Goal: Task Accomplishment & Management: Complete application form

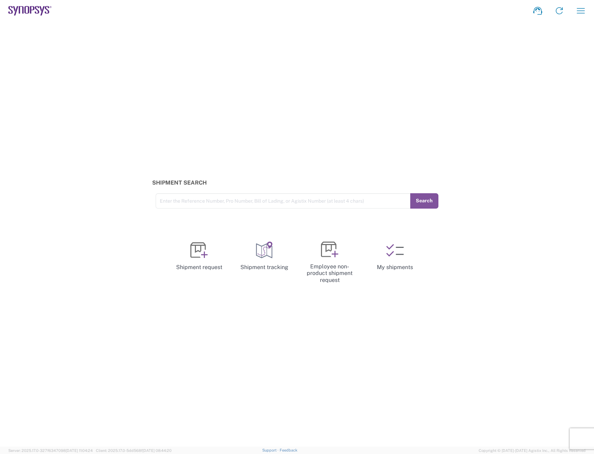
click at [143, 212] on div "Shipment Search Enter the Reference Number, Pro Number, Bill of Lading, or Agis…" at bounding box center [297, 234] width 594 height 425
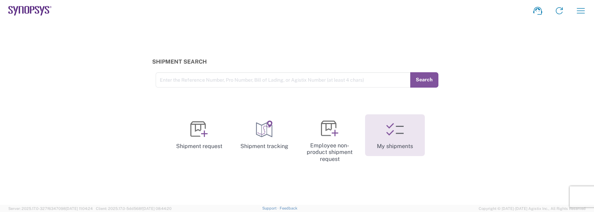
click at [397, 137] on icon at bounding box center [395, 129] width 17 height 17
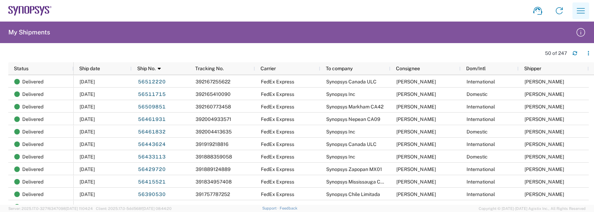
click at [577, 10] on icon "button" at bounding box center [581, 10] width 11 height 11
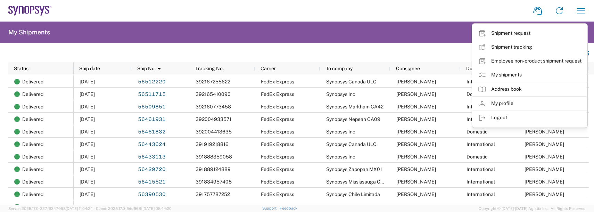
click at [513, 61] on link "Employee non-product shipment request" at bounding box center [530, 61] width 115 height 14
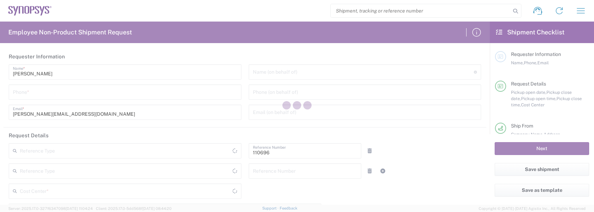
type input "Department"
type input "[GEOGRAPHIC_DATA]"
type input "US01, FAC, SAFETY & 110696"
type input "[US_STATE]"
type input "Delivered at Place"
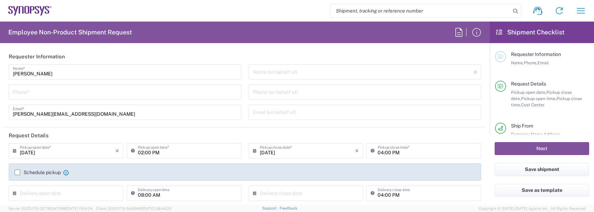
type input "[GEOGRAPHIC_DATA]"
click at [12, 97] on div "Phone *" at bounding box center [125, 91] width 233 height 15
type input "Boxborough US8W"
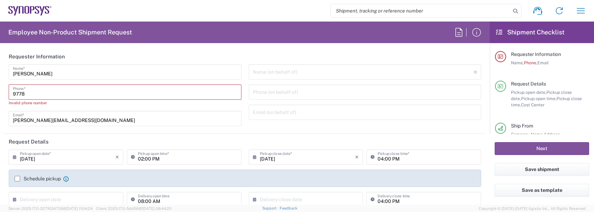
click at [25, 92] on input "9778" at bounding box center [125, 92] width 225 height 12
type input "9788371149"
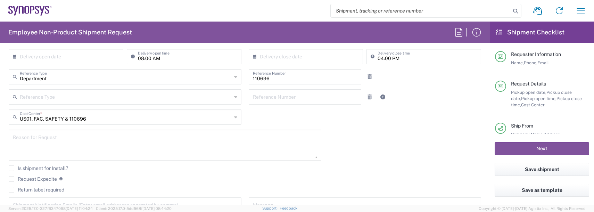
scroll to position [139, 0]
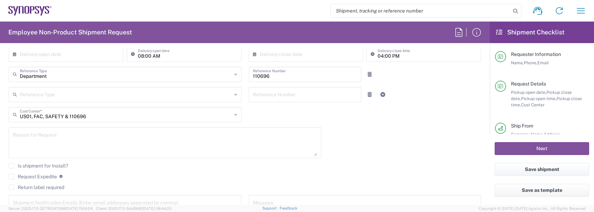
click at [27, 138] on textarea at bounding box center [165, 142] width 304 height 27
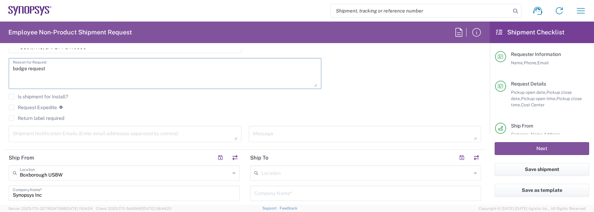
scroll to position [209, 0]
type textarea "badge request"
click at [25, 123] on div "Return label required" at bounding box center [245, 120] width 473 height 10
click at [23, 129] on textarea at bounding box center [125, 134] width 225 height 12
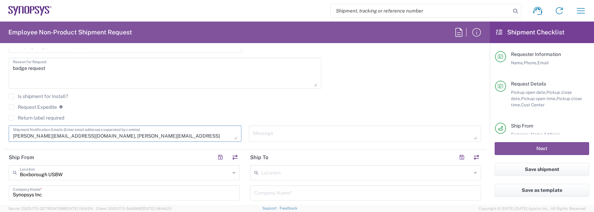
type textarea "[PERSON_NAME][EMAIL_ADDRESS][DOMAIN_NAME], [PERSON_NAME][EMAIL_ADDRESS][DOMAIN_…"
click at [275, 173] on input "text" at bounding box center [366, 172] width 210 height 12
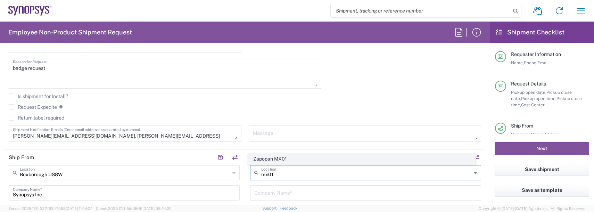
click at [272, 160] on span "Zapopan MX01" at bounding box center [362, 159] width 227 height 11
type input "Zapopan MX01"
type input "Synopsys Americas, Inc. MX01"
type input "[STREET_ADDRESS]"
type input "Esquina Periferico, [GEOGRAPHIC_DATA]"
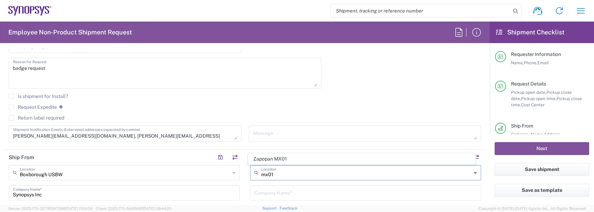
type input "Zapopan"
type input "[GEOGRAPHIC_DATA]"
type input "45010"
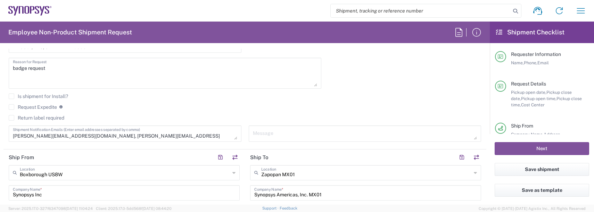
type input "[GEOGRAPHIC_DATA]"
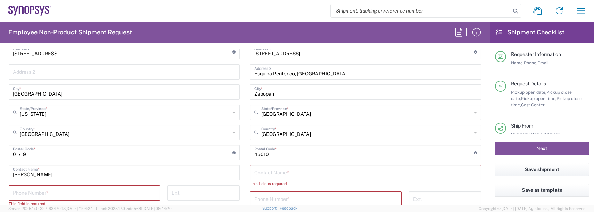
scroll to position [382, 0]
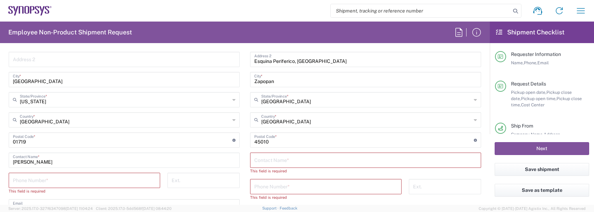
click at [273, 164] on input "text" at bounding box center [365, 160] width 223 height 12
type input "[PERSON_NAME]"
click at [255, 177] on input "tel" at bounding box center [325, 180] width 143 height 12
type input "523338367743"
click at [74, 184] on input "tel" at bounding box center [84, 180] width 143 height 12
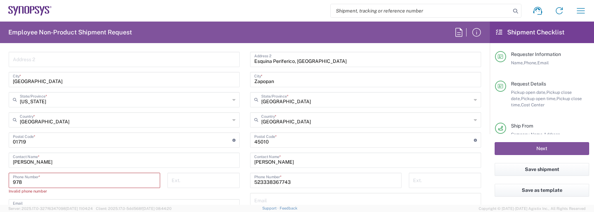
type input "9788371149"
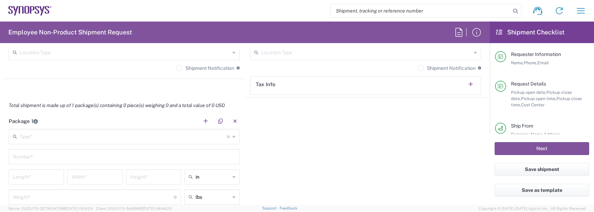
scroll to position [591, 0]
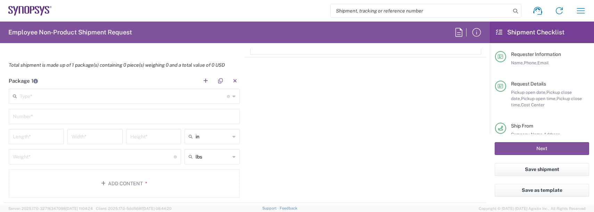
click at [35, 97] on input "text" at bounding box center [123, 96] width 207 height 12
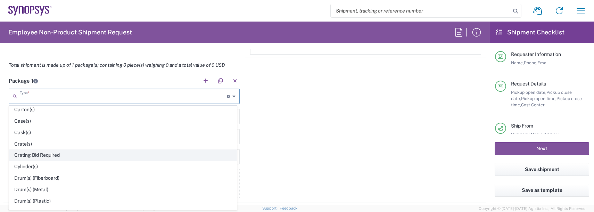
scroll to position [139, 0]
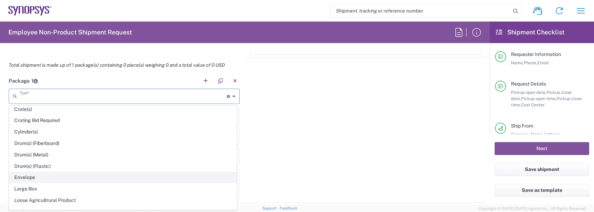
click at [25, 177] on span "Envelope" at bounding box center [122, 177] width 227 height 11
type input "Envelope"
type input "1"
type input "9.5"
type input "12.5"
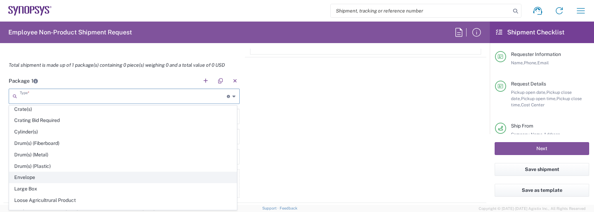
type input "0.25"
type input "1"
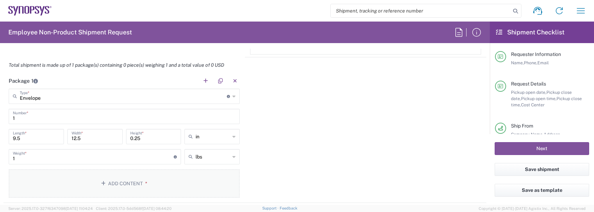
click at [127, 183] on button "Add Content *" at bounding box center [124, 183] width 231 height 29
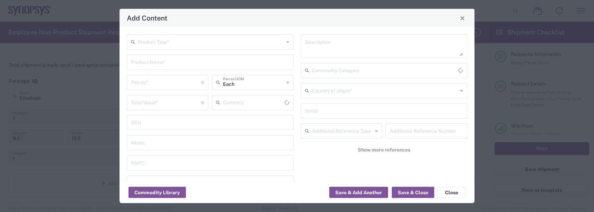
type input "US Dollar"
click at [154, 46] on input "text" at bounding box center [211, 41] width 146 height 12
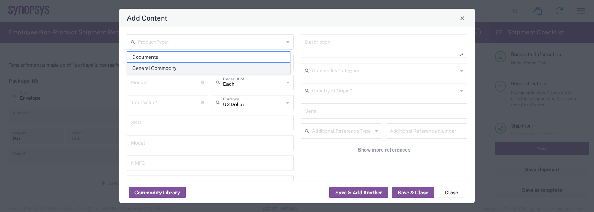
click at [146, 67] on span "General Commodity" at bounding box center [209, 68] width 163 height 11
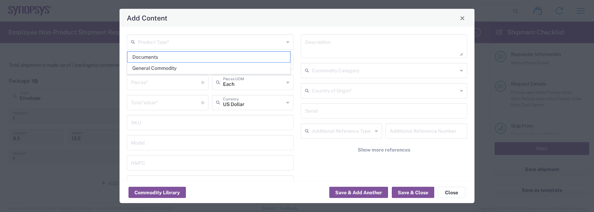
type input "General Commodity"
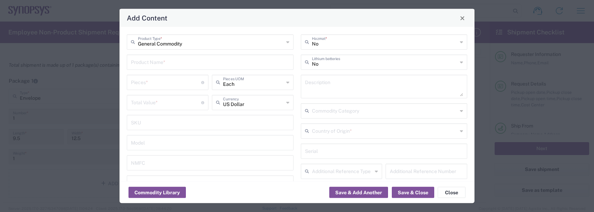
click at [145, 62] on input "text" at bounding box center [210, 62] width 158 height 12
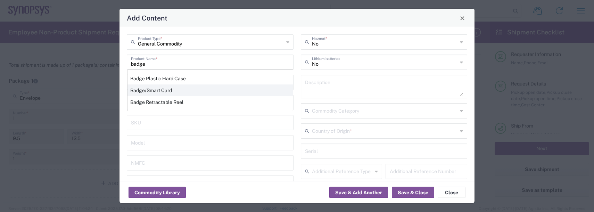
click at [142, 94] on div "Badge/Smart Card" at bounding box center [210, 90] width 165 height 12
type input "Badge/Smart Card"
type input "10.15"
type textarea "Badge/Smart Card"
type input "8523.52.0090"
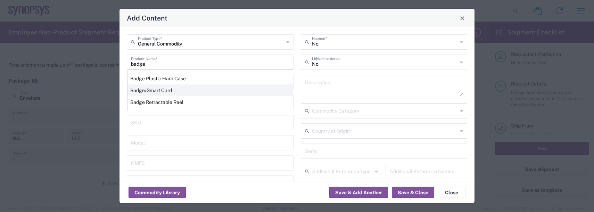
type input "BIS"
type input "EAR99"
type input "NLR - No License Required"
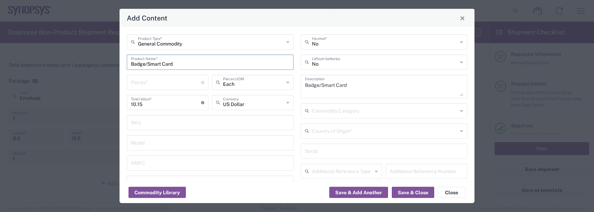
click at [144, 82] on input "number" at bounding box center [166, 82] width 70 height 12
type input "1"
click at [332, 127] on input "text" at bounding box center [385, 130] width 146 height 12
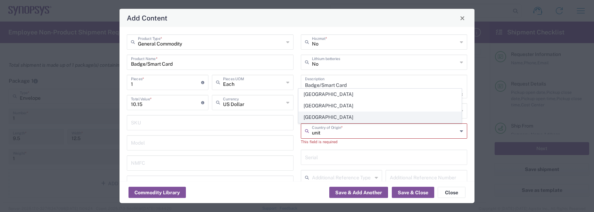
click at [328, 117] on span "[GEOGRAPHIC_DATA]" at bounding box center [380, 117] width 163 height 11
type input "[GEOGRAPHIC_DATA]"
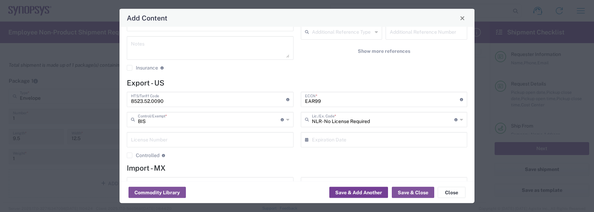
click at [357, 193] on button "Save & Add Another" at bounding box center [359, 192] width 59 height 11
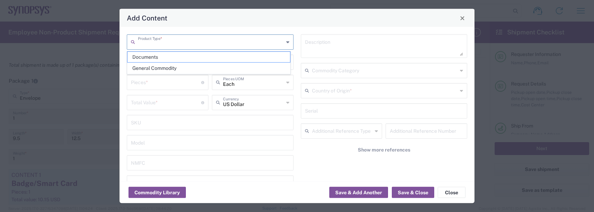
click at [176, 42] on input "text" at bounding box center [211, 41] width 146 height 12
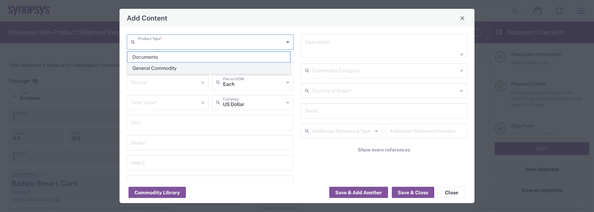
click at [158, 71] on span "General Commodity" at bounding box center [209, 68] width 163 height 11
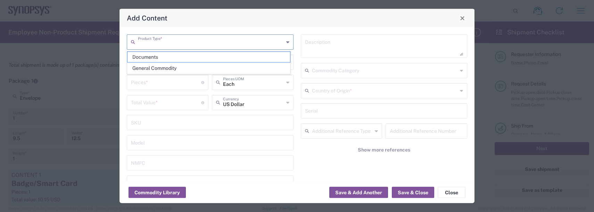
type input "General Commodity"
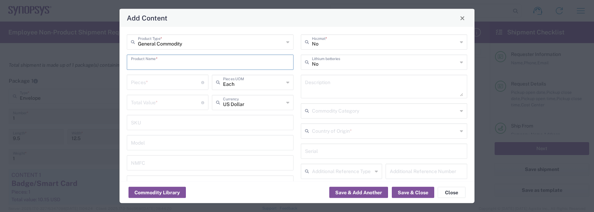
click at [159, 58] on input "text" at bounding box center [210, 62] width 158 height 12
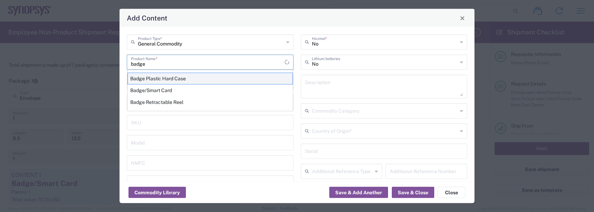
click at [148, 80] on div "Badge Plastic Hard Case" at bounding box center [210, 79] width 165 height 12
type input "Badge Plastic Hard Case"
type input "1.25"
type textarea "Badge Plastic Hard Case"
type input "[GEOGRAPHIC_DATA]"
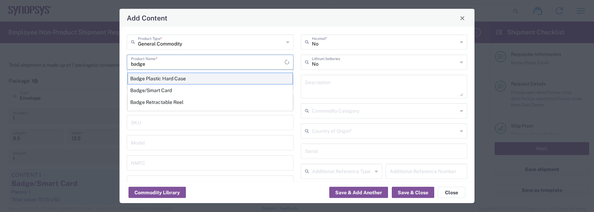
type input "4202.32.0000"
type input "BIS"
type input "EAR99"
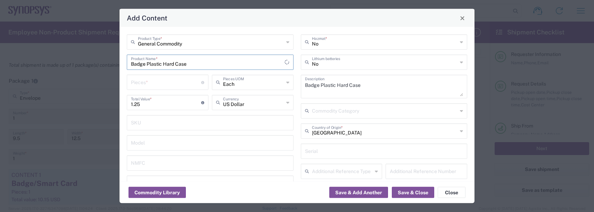
type input "NLR - No License Required"
click at [148, 81] on input "number" at bounding box center [166, 82] width 70 height 12
type input "1"
click at [342, 190] on button "Save & Add Another" at bounding box center [359, 192] width 59 height 11
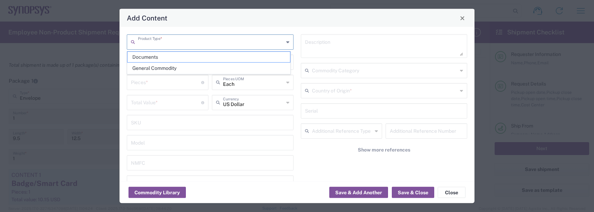
click at [146, 47] on input "text" at bounding box center [211, 41] width 146 height 12
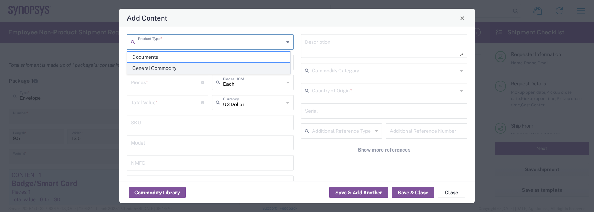
click at [144, 65] on span "General Commodity" at bounding box center [209, 68] width 163 height 11
type input "General Commodity"
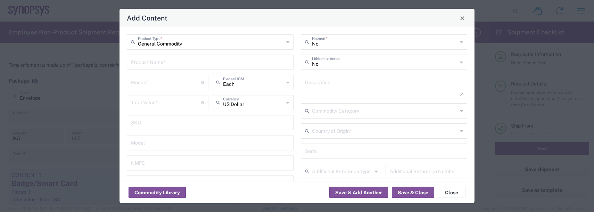
click at [144, 63] on input "text" at bounding box center [210, 62] width 158 height 12
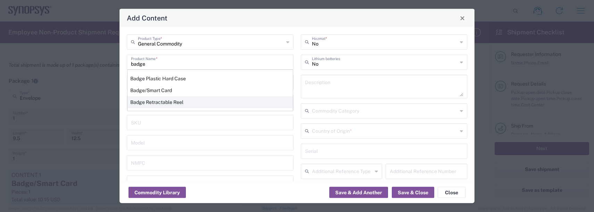
click at [140, 102] on div "Badge Retractable Reel" at bounding box center [210, 102] width 165 height 12
type input "Badge Retractable Reel"
type input "1.85"
type textarea "Badge Retractable Reel"
type input "[GEOGRAPHIC_DATA]"
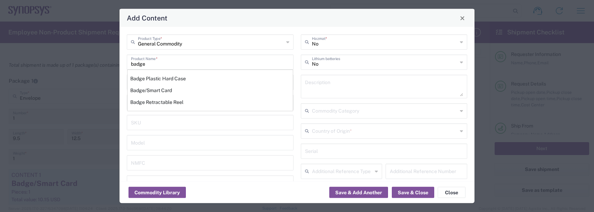
type input "7326.90.8695"
type input "BIS"
type input "EAR99"
type input "7326.90.9010"
type input "NLR - No License Required"
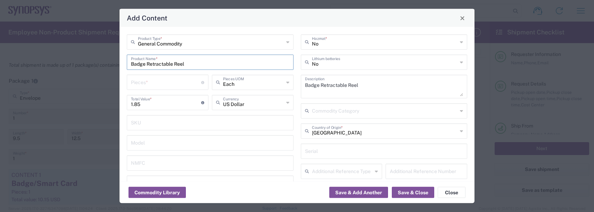
click at [142, 85] on input "number" at bounding box center [166, 82] width 70 height 12
type input "1"
click at [341, 197] on button "Save & Add Another" at bounding box center [359, 192] width 59 height 11
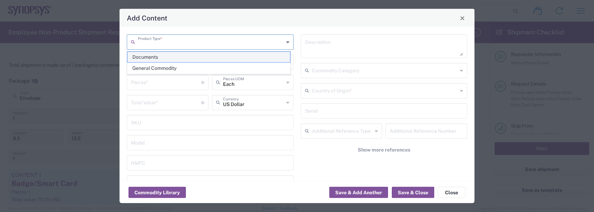
drag, startPoint x: 164, startPoint y: 43, endPoint x: 160, endPoint y: 55, distance: 12.3
click at [163, 43] on input "text" at bounding box center [211, 41] width 146 height 12
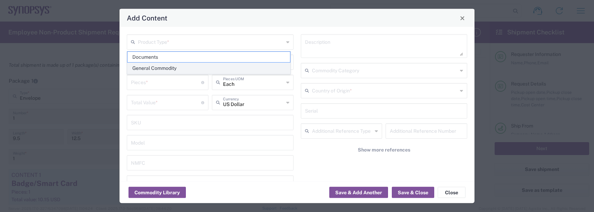
click at [152, 68] on span "General Commodity" at bounding box center [209, 68] width 163 height 11
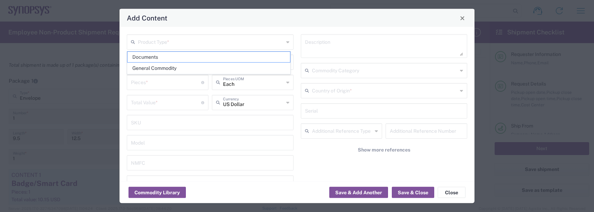
type input "General Commodity"
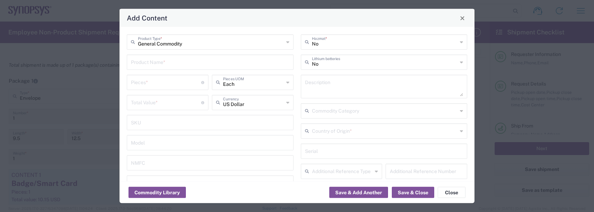
click at [149, 60] on input "text" at bounding box center [210, 62] width 158 height 12
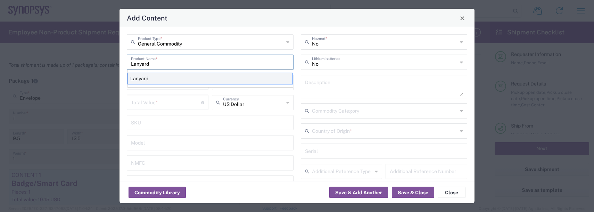
type input "Lanyard"
click at [138, 82] on div "Lanyard" at bounding box center [210, 79] width 165 height 12
type input "1.7"
type textarea "Lanyard for ID Badge"
type input "[GEOGRAPHIC_DATA]"
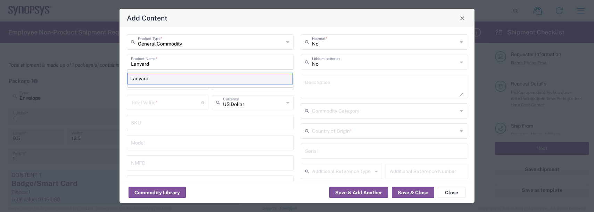
type input "5609.00.3000"
type input "BIS"
type input "EAR99"
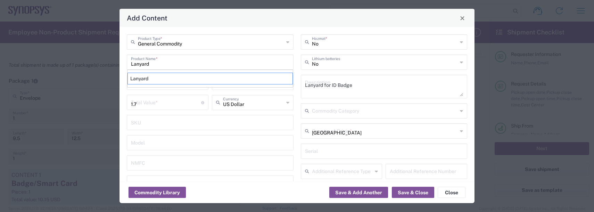
type input "NLR - No License Required"
click at [139, 80] on input "number" at bounding box center [166, 82] width 70 height 12
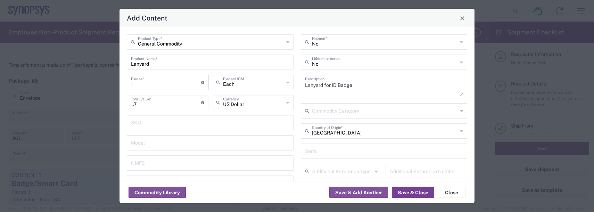
type input "1"
click at [406, 188] on button "Save & Close" at bounding box center [413, 192] width 42 height 11
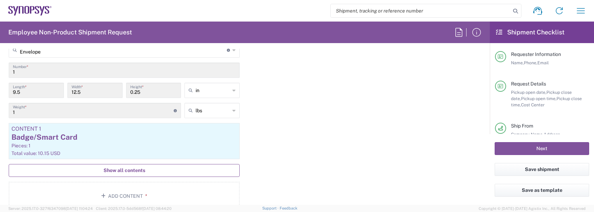
scroll to position [660, 0]
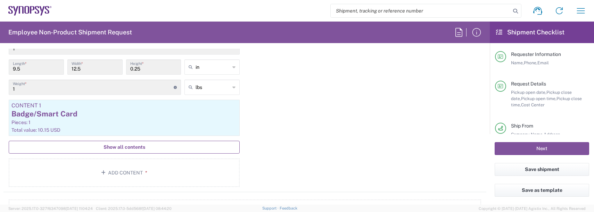
click at [127, 151] on button "Show all contents" at bounding box center [124, 147] width 231 height 13
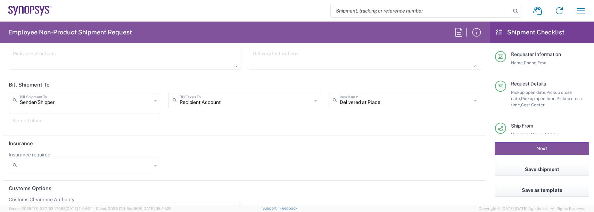
scroll to position [1147, 0]
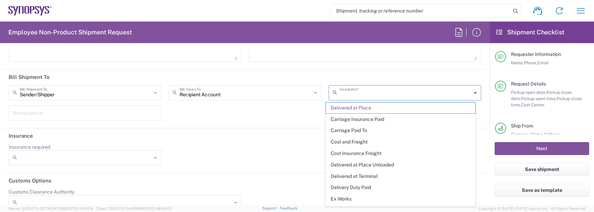
click at [400, 91] on input "text" at bounding box center [406, 92] width 132 height 12
click at [353, 184] on span "Delivery Duty Paid" at bounding box center [400, 187] width 149 height 11
type input "Sender/Shipper"
type input "Delivery Duty Paid"
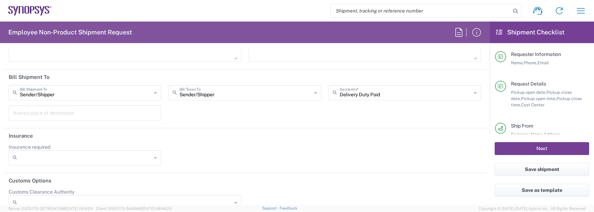
click at [529, 146] on button "Next" at bounding box center [542, 148] width 95 height 13
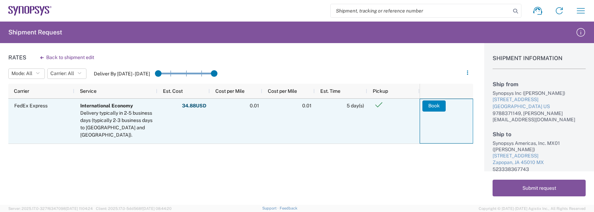
click at [441, 106] on button "Book" at bounding box center [434, 105] width 23 height 11
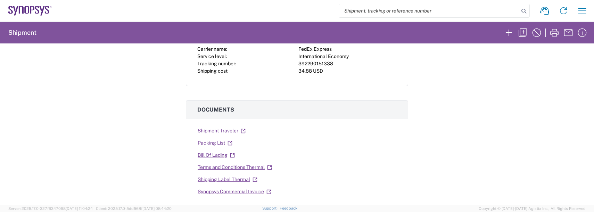
scroll to position [35, 0]
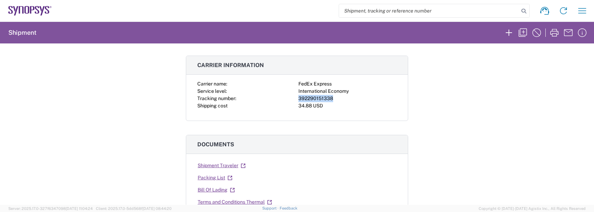
drag, startPoint x: 331, startPoint y: 98, endPoint x: 296, endPoint y: 99, distance: 35.1
click at [299, 99] on div "392290151338" at bounding box center [348, 98] width 98 height 7
copy div "392290151338"
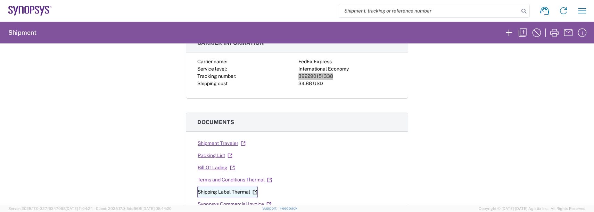
scroll to position [70, 0]
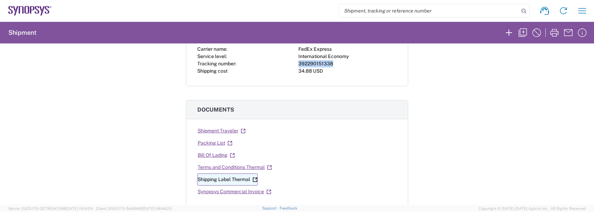
click at [207, 181] on link "Shipping Label Thermal" at bounding box center [227, 179] width 60 height 12
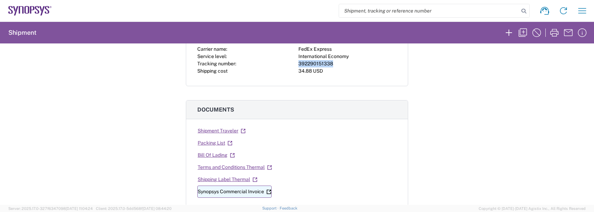
click at [227, 192] on link "Synopsys Commercial Invoice" at bounding box center [234, 192] width 74 height 12
